Goal: Find specific page/section: Find specific page/section

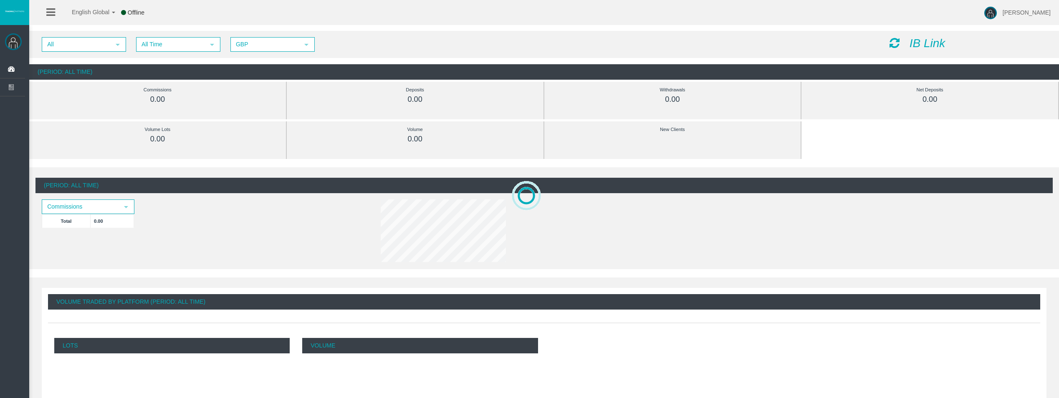
click at [186, 33] on div "All select All Time select 5 GBP select GBP IB Link" at bounding box center [544, 44] width 1030 height 27
click at [183, 50] on span "All Time" at bounding box center [171, 44] width 68 height 13
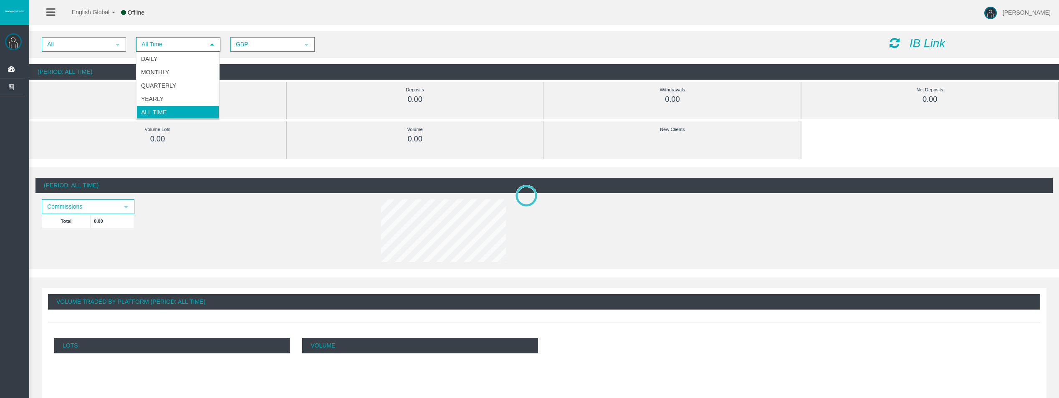
click at [180, 52] on div "Daily Monthly Quarterly Yearly All Time" at bounding box center [177, 86] width 83 height 68
click at [180, 55] on li "Daily" at bounding box center [177, 58] width 83 height 13
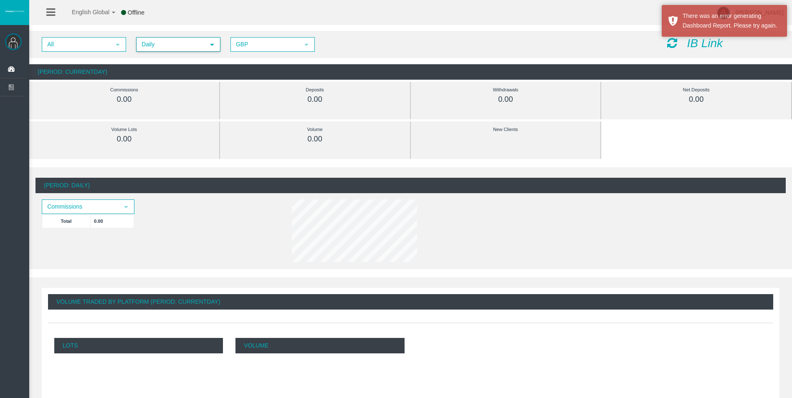
click at [666, 42] on div "IB Link" at bounding box center [723, 43] width 125 height 13
click at [670, 43] on icon at bounding box center [672, 43] width 10 height 12
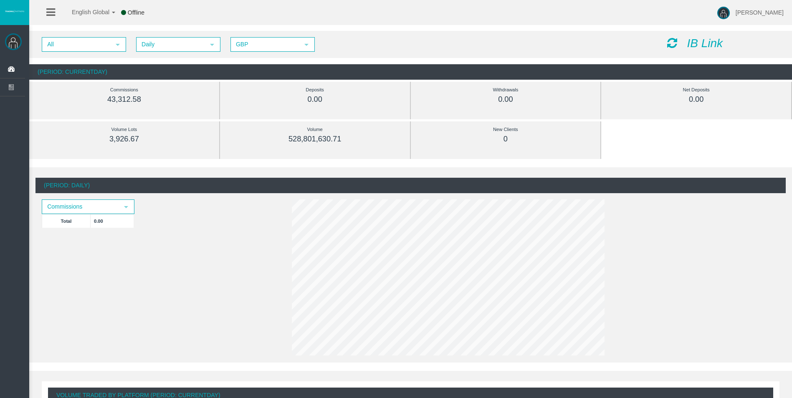
click at [674, 43] on icon at bounding box center [672, 43] width 10 height 12
